Goal: Task Accomplishment & Management: Complete application form

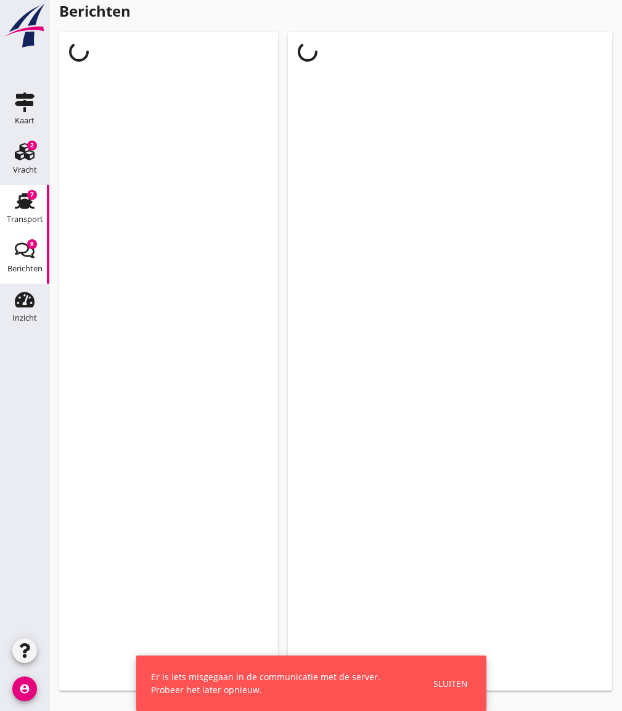
click at [32, 219] on div "Transport" at bounding box center [25, 219] width 36 height 8
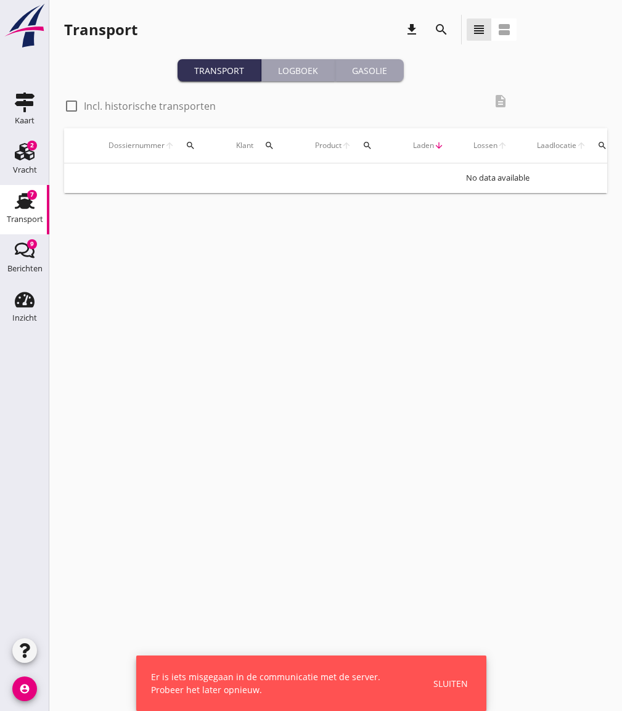
click at [372, 62] on button "Gasolie" at bounding box center [369, 70] width 68 height 22
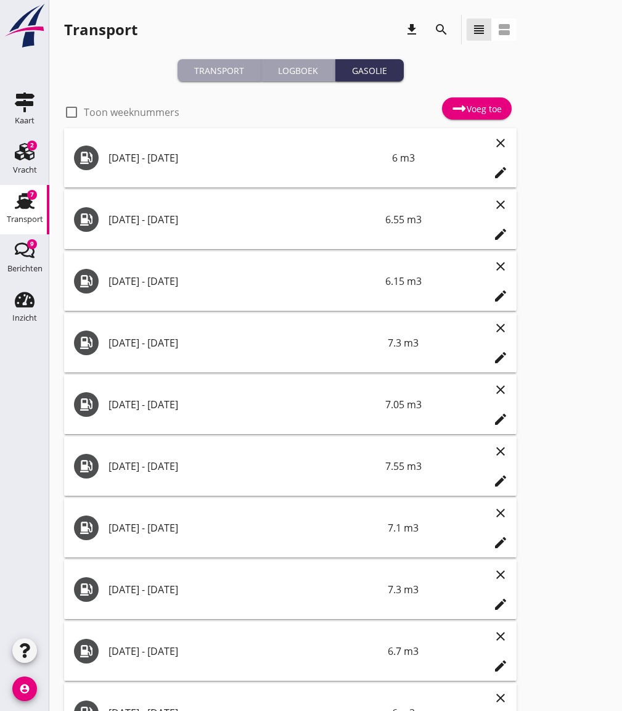
click at [459, 106] on icon at bounding box center [459, 108] width 15 height 15
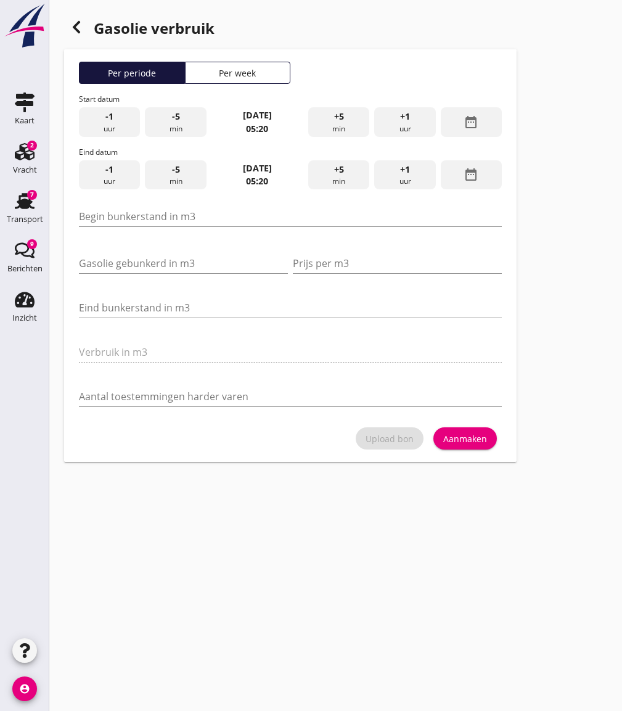
click at [218, 80] on button "Per week" at bounding box center [238, 73] width 106 height 22
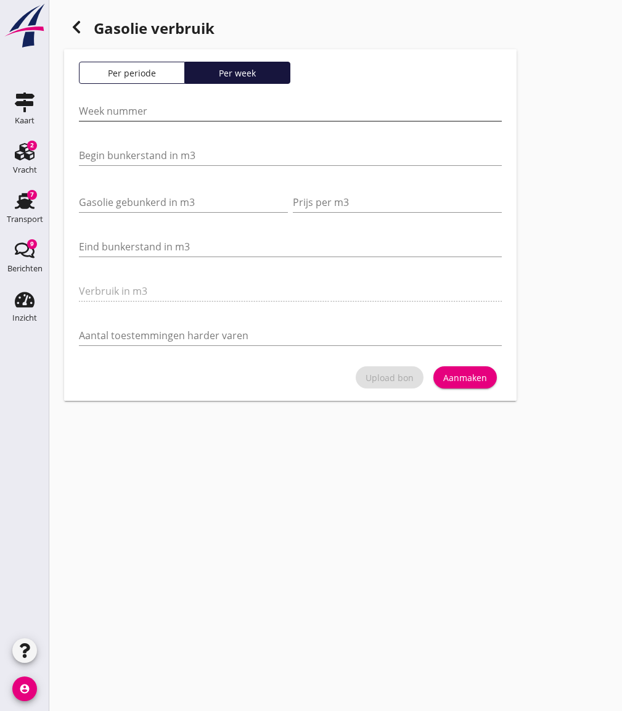
click at [175, 108] on input "Week nummer" at bounding box center [290, 111] width 423 height 20
type input "38"
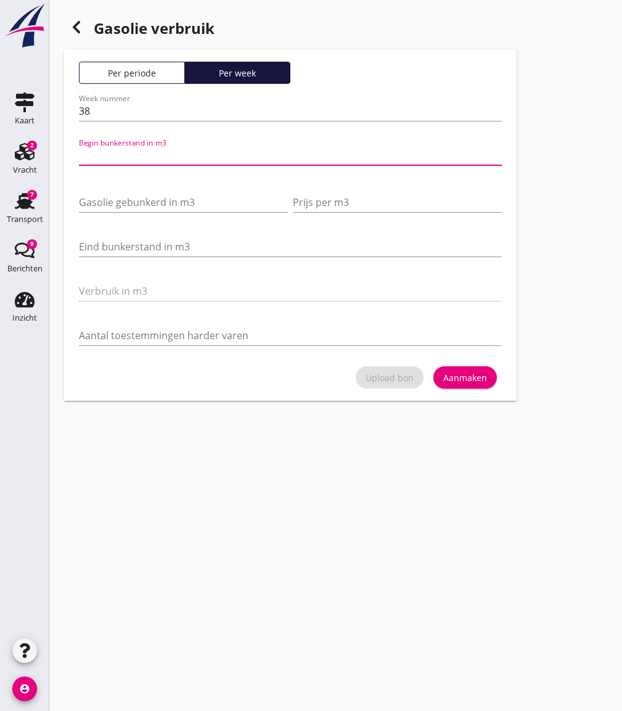
click at [148, 155] on input "Begin bunkerstand in m3" at bounding box center [290, 156] width 423 height 20
type input "32600"
click at [168, 203] on input "Gasolie gebunkerd in m3" at bounding box center [183, 202] width 209 height 20
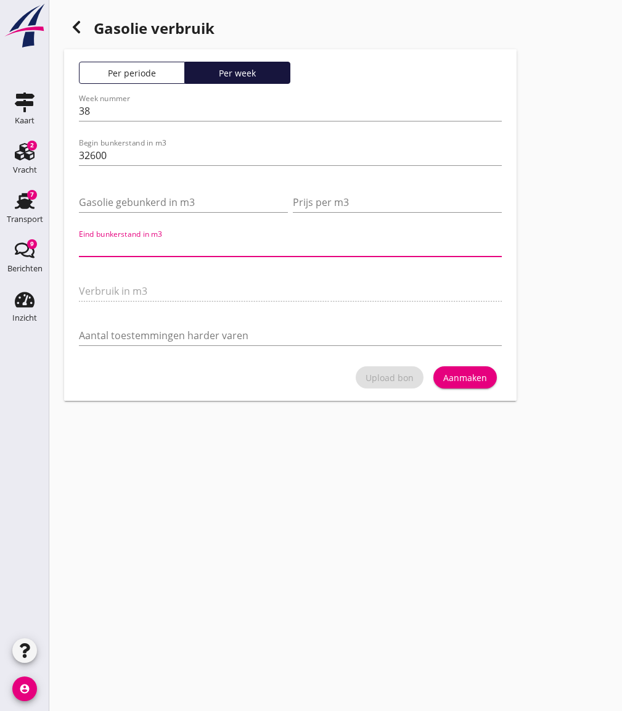
click at [153, 237] on input "Eind bunkerstand in m3" at bounding box center [290, 247] width 423 height 20
type input "32598"
type input "2"
type input "32574"
type input "26"
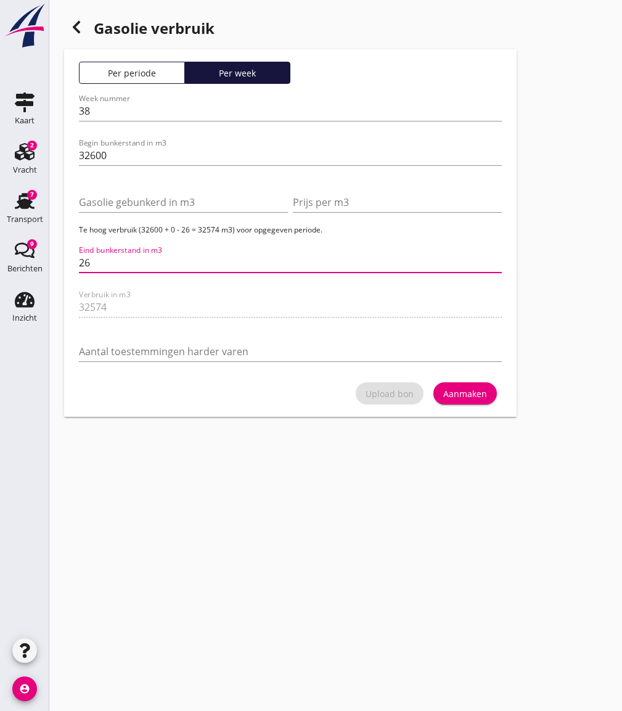
type input "32338"
type input "262"
type input "29980"
type input "2620"
type input "6400"
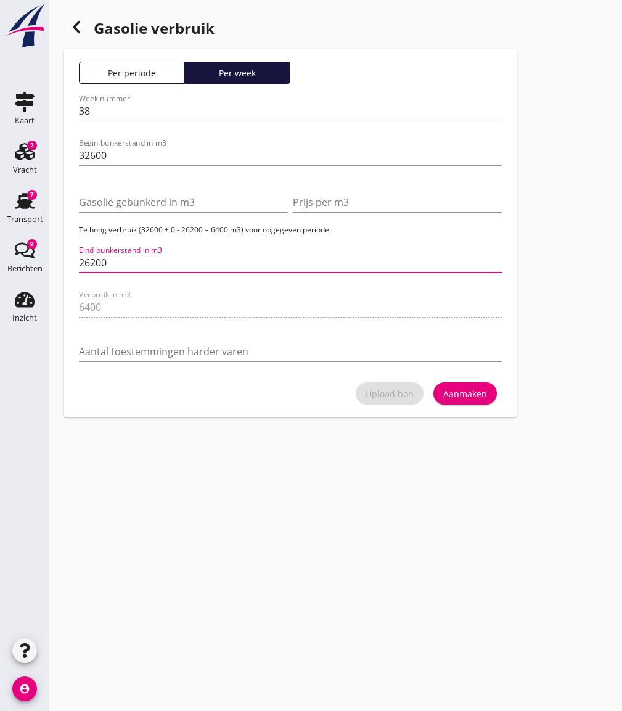
type input "26200"
click at [469, 399] on div "Aanmaken" at bounding box center [465, 393] width 44 height 13
click at [126, 166] on div "Begin bunkerstand in m3 32600" at bounding box center [290, 162] width 423 height 32
click at [126, 160] on input "32600" at bounding box center [290, 156] width 423 height 20
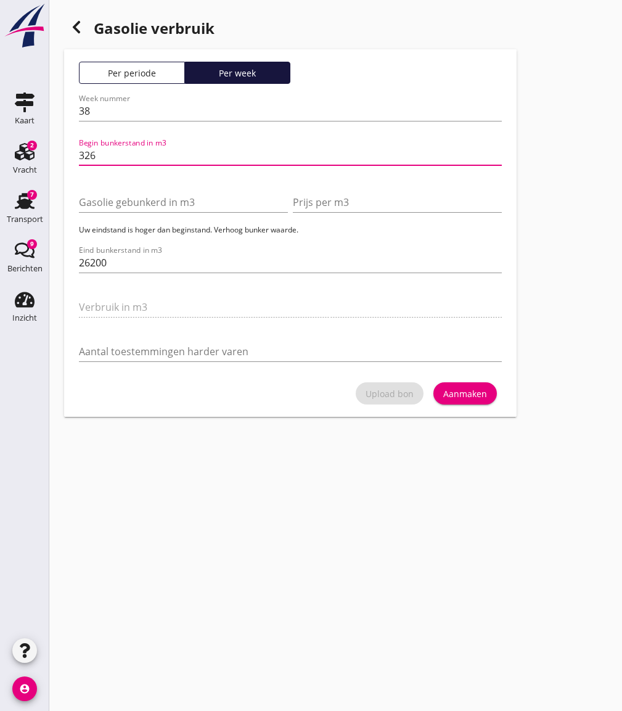
type input "32"
type input "32.6"
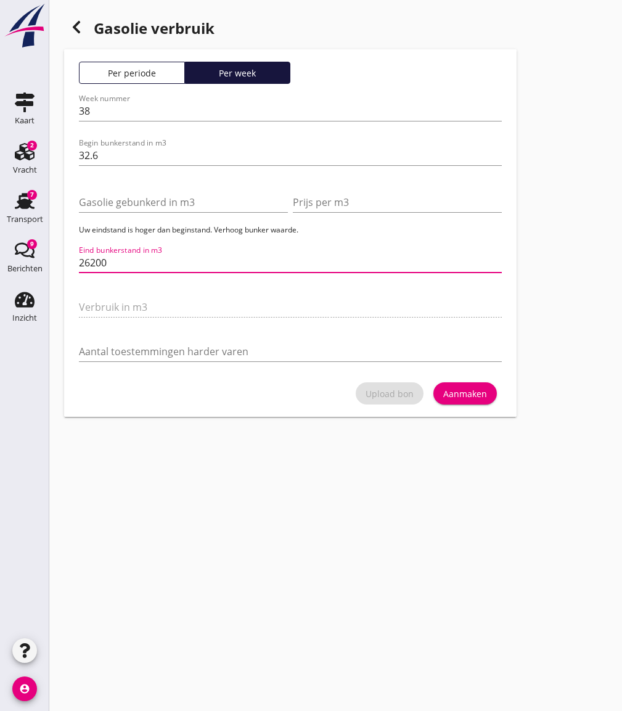
drag, startPoint x: 138, startPoint y: 261, endPoint x: 88, endPoint y: 265, distance: 49.5
click at [88, 265] on input "26200" at bounding box center [290, 263] width 423 height 20
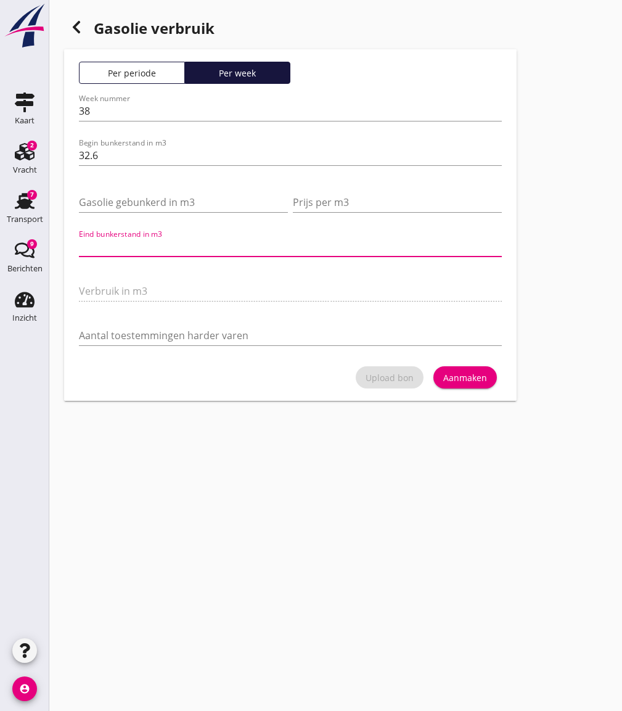
type input "6.4"
type input "26.2"
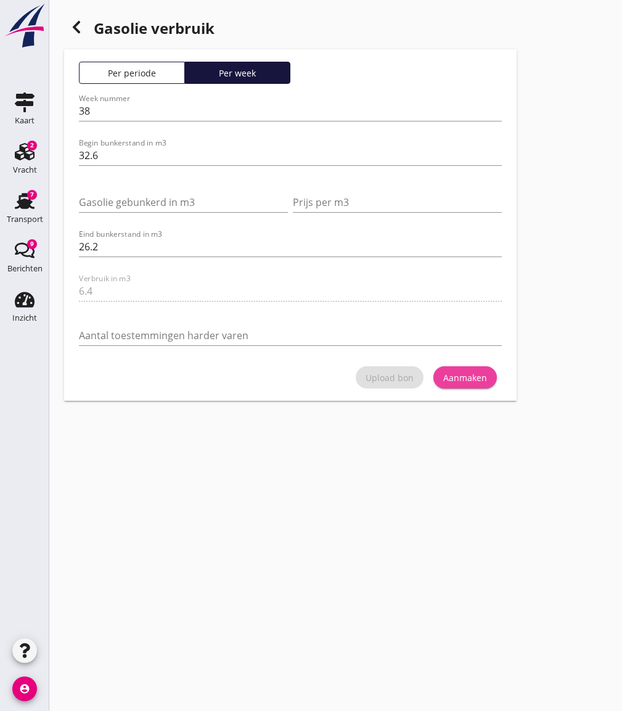
click at [453, 380] on div "Aanmaken" at bounding box center [465, 377] width 44 height 13
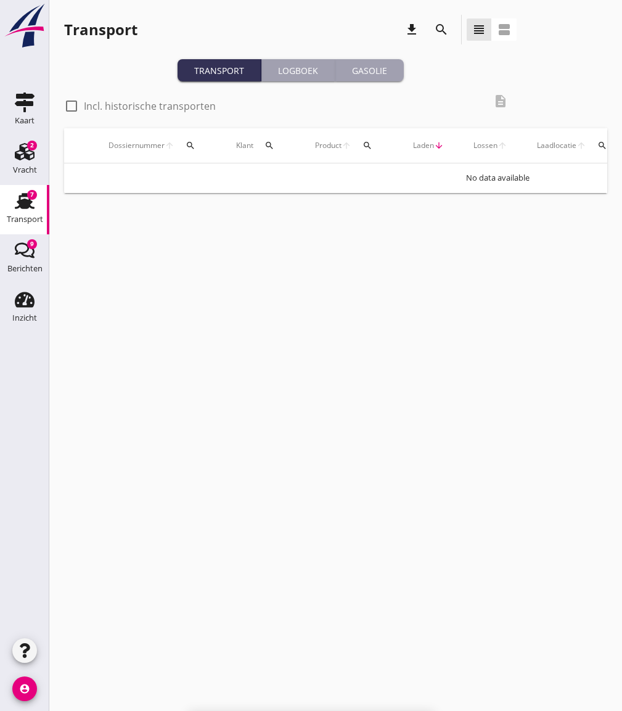
click at [21, 208] on use at bounding box center [25, 201] width 20 height 16
